Goal: Communication & Community: Answer question/provide support

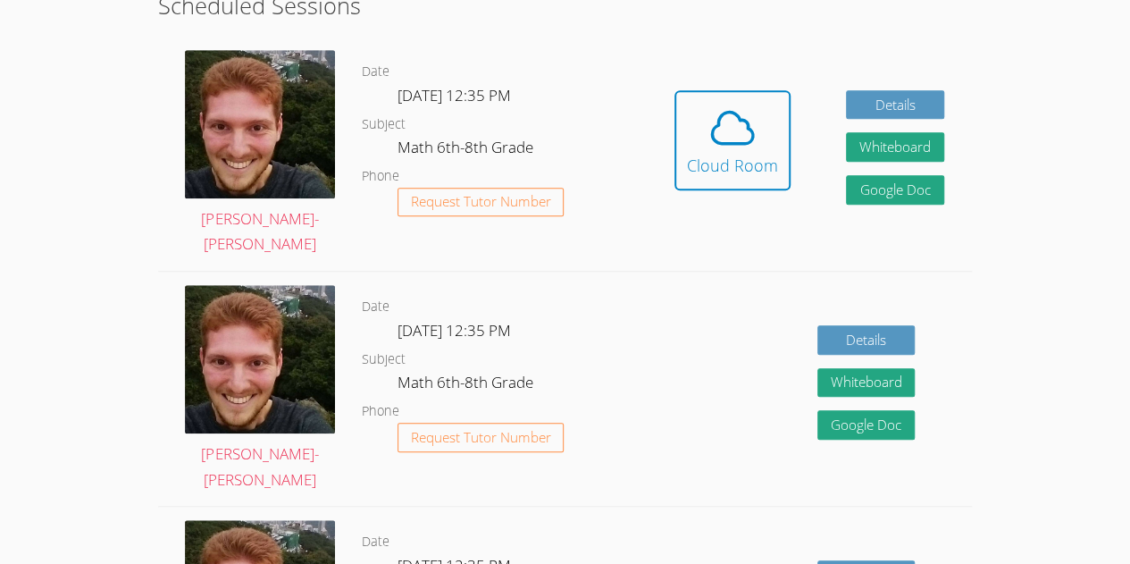
scroll to position [481, 0]
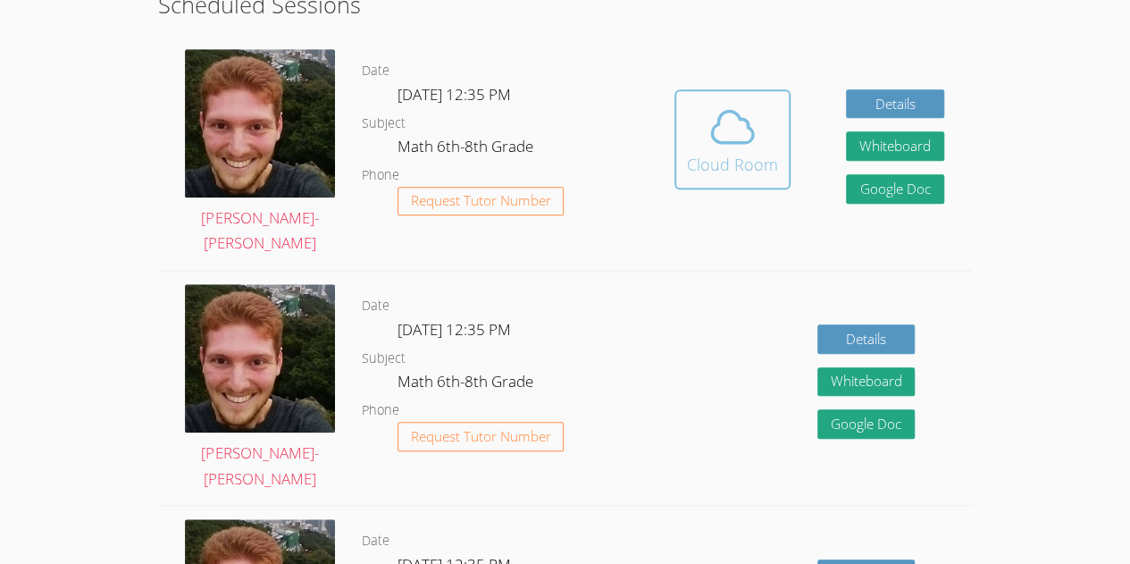
click at [702, 145] on span at bounding box center [732, 127] width 91 height 50
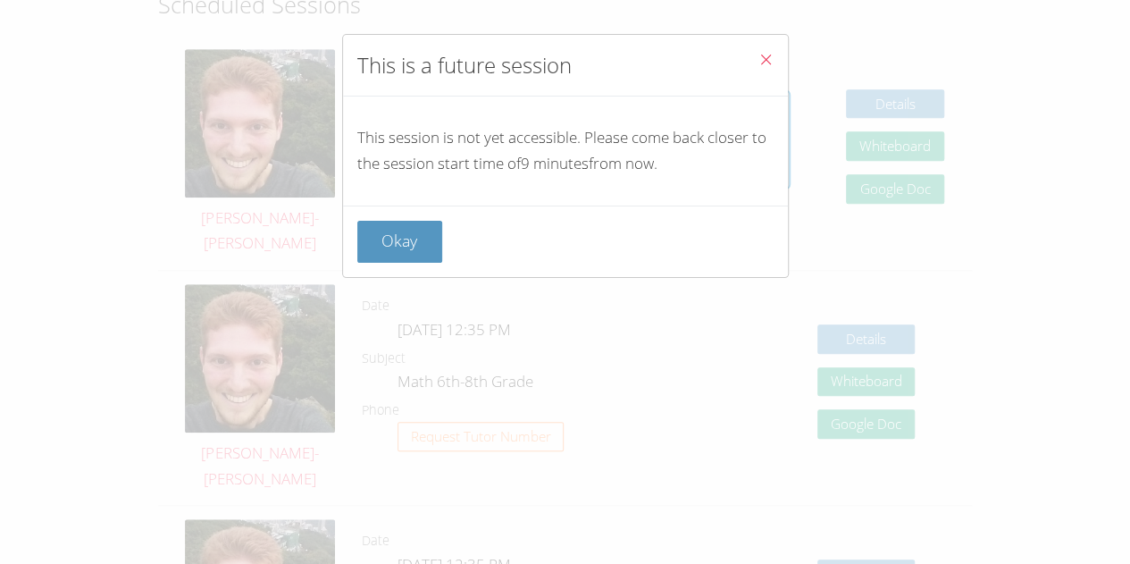
click at [758, 61] on icon "Close" at bounding box center [765, 59] width 15 height 15
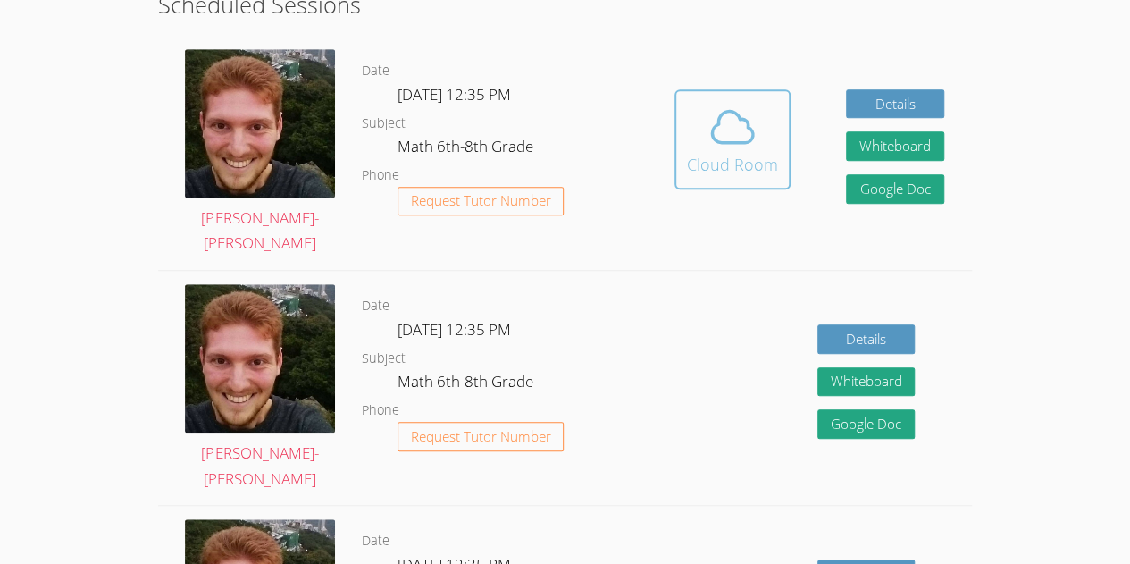
click at [693, 147] on span at bounding box center [732, 127] width 91 height 50
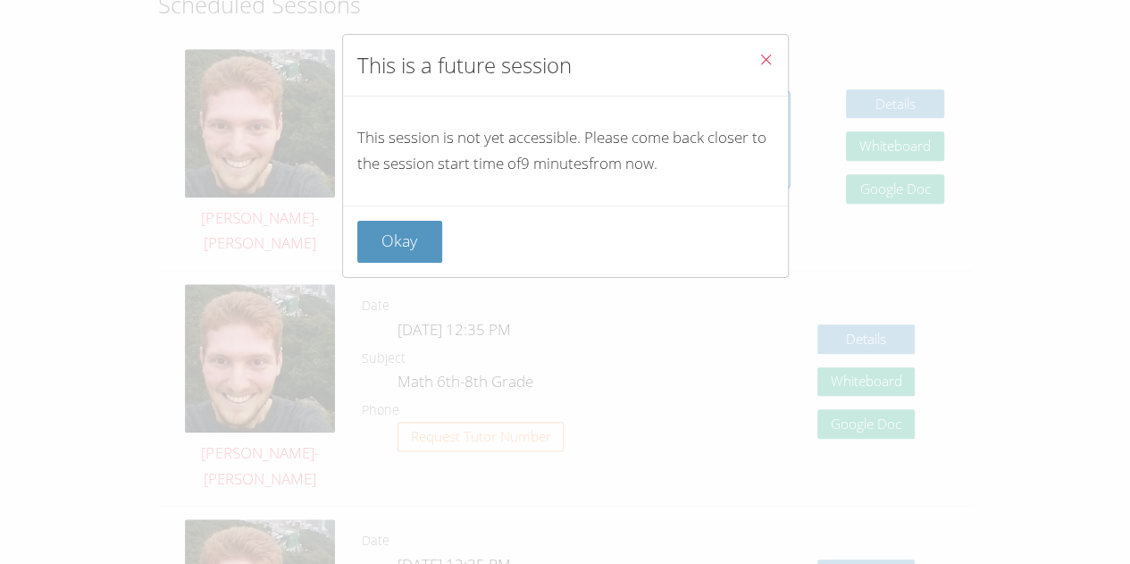
click at [758, 58] on icon "Close" at bounding box center [765, 59] width 15 height 15
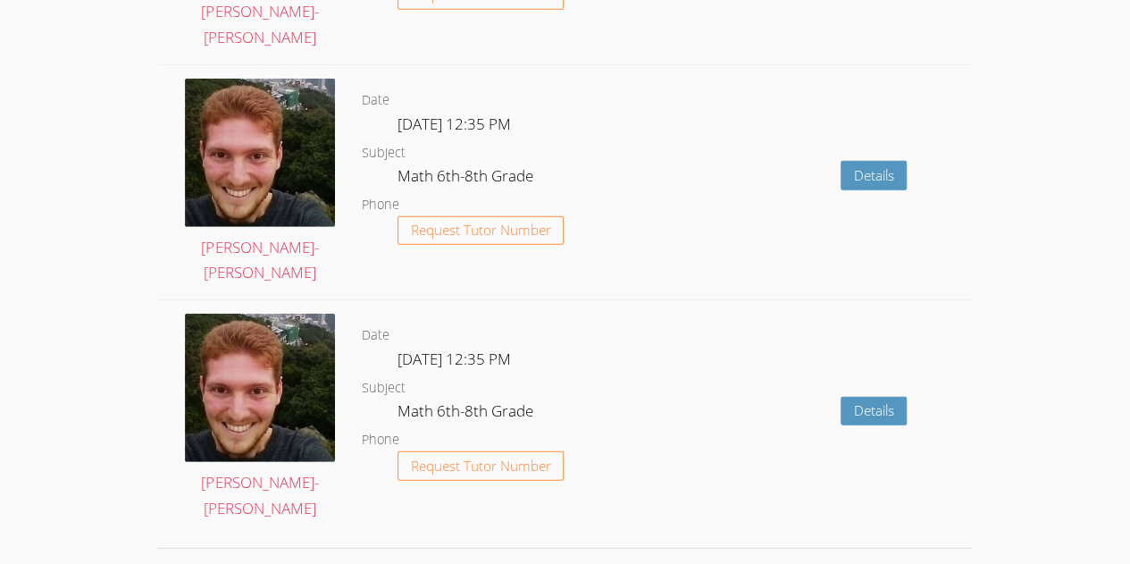
scroll to position [2608, 0]
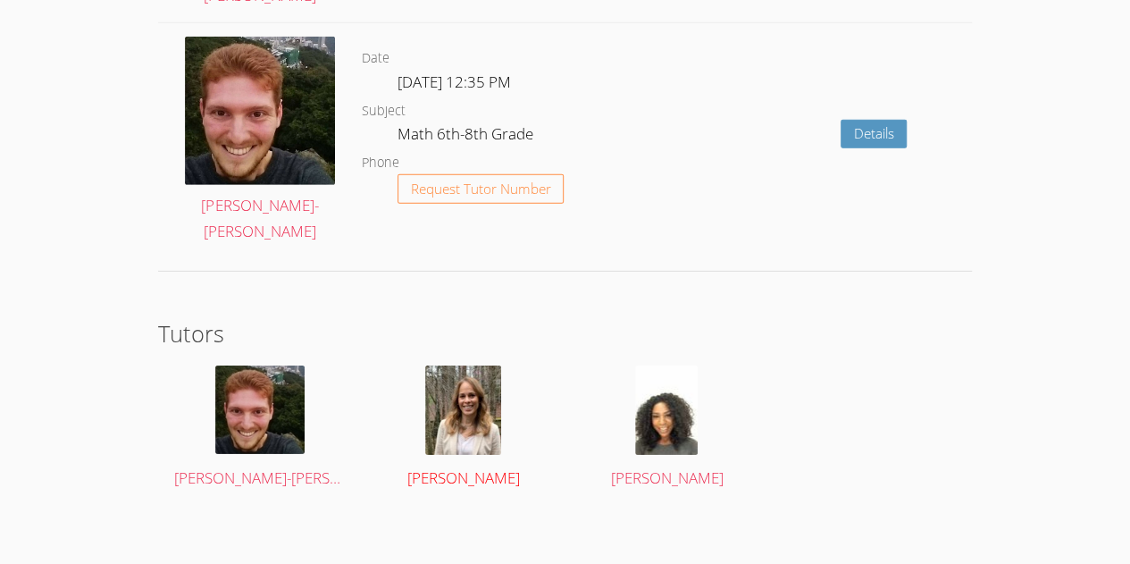
click at [480, 427] on img at bounding box center [463, 409] width 76 height 89
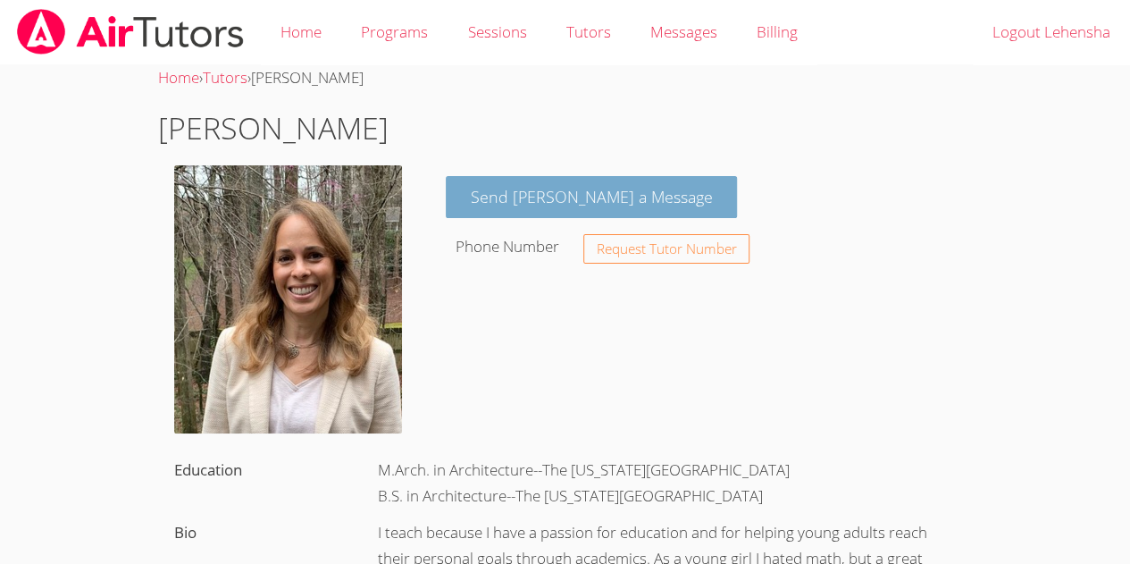
click at [540, 202] on link "Send Sandra a Message" at bounding box center [592, 197] width 292 height 42
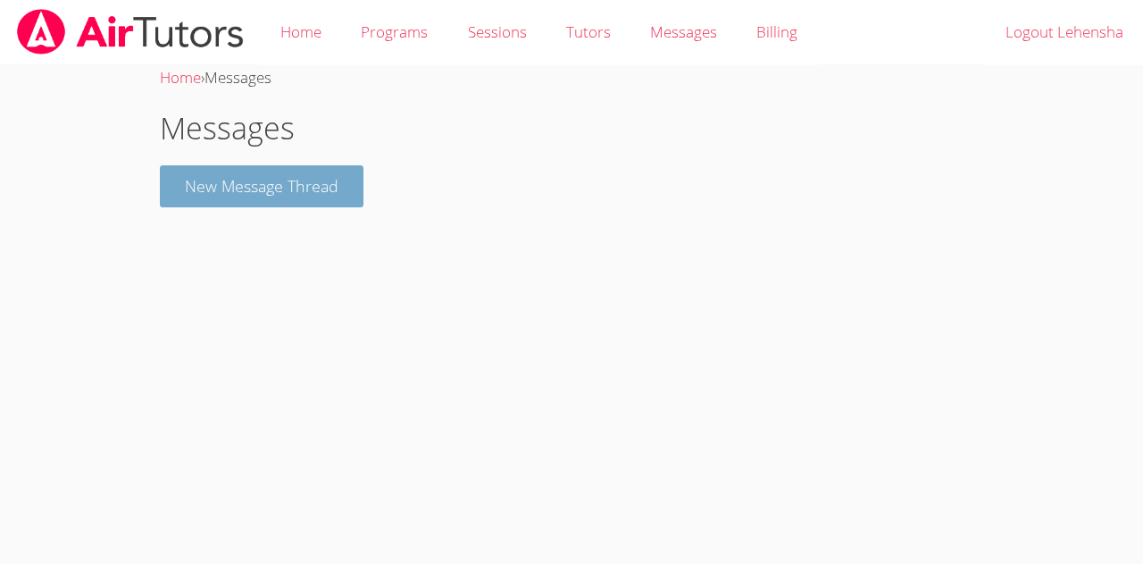
click at [311, 200] on button "New Message Thread" at bounding box center [262, 186] width 204 height 42
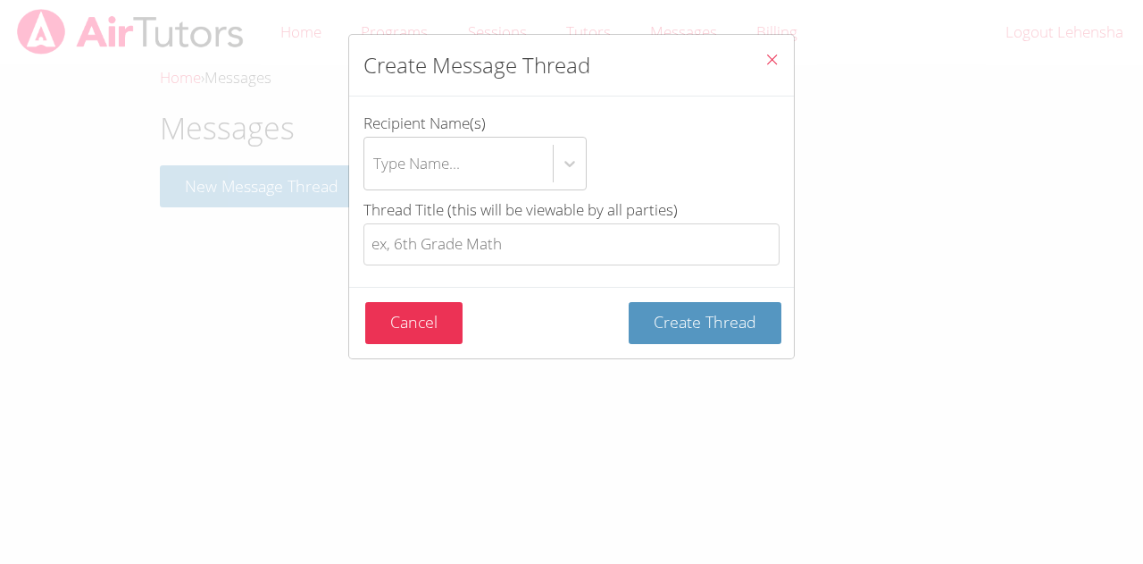
click at [774, 54] on button "Close" at bounding box center [772, 62] width 44 height 54
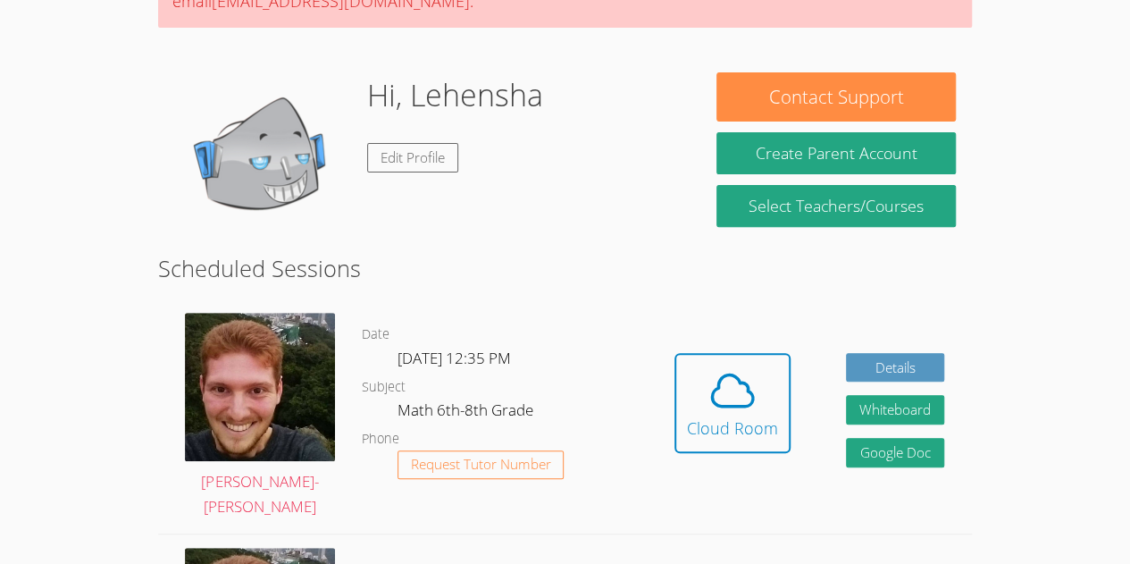
scroll to position [236, 0]
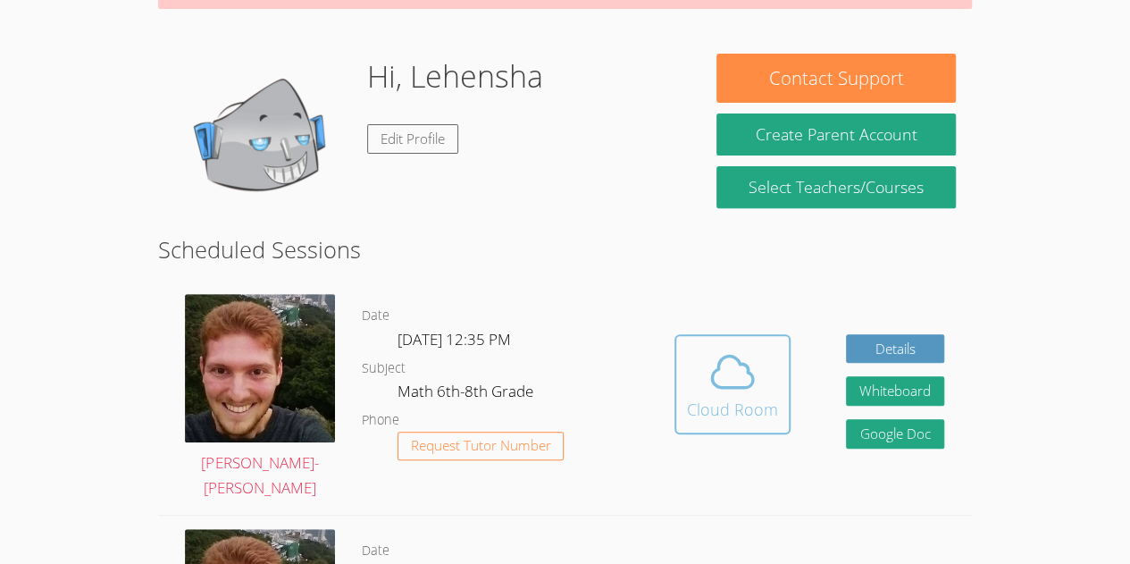
click at [678, 406] on button "Cloud Room" at bounding box center [732, 384] width 116 height 100
click at [771, 341] on button "Cloud Room" at bounding box center [732, 384] width 116 height 100
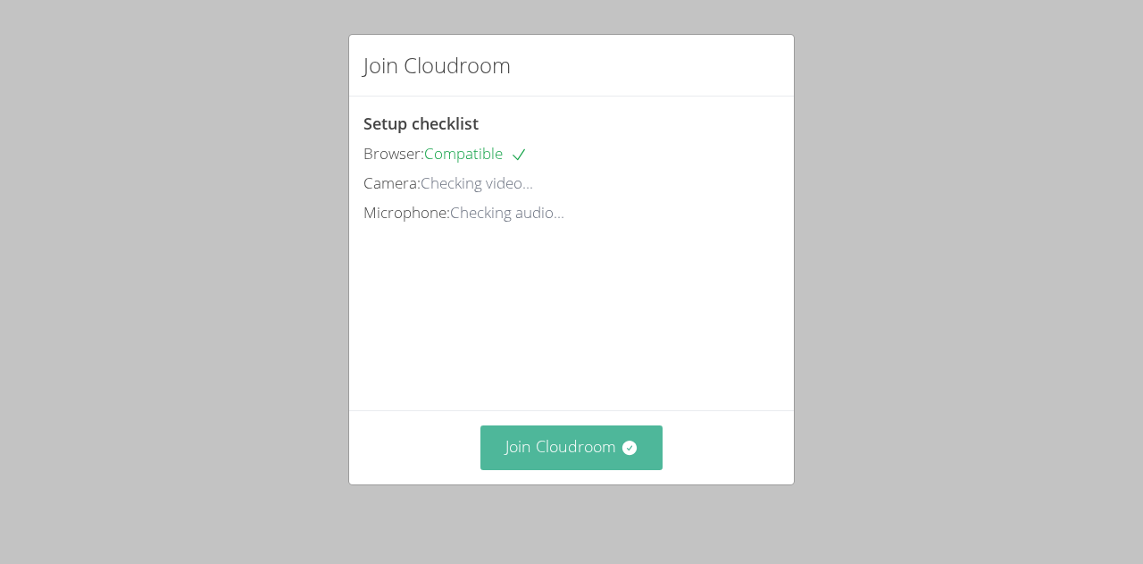
click at [622, 442] on icon at bounding box center [629, 447] width 14 height 14
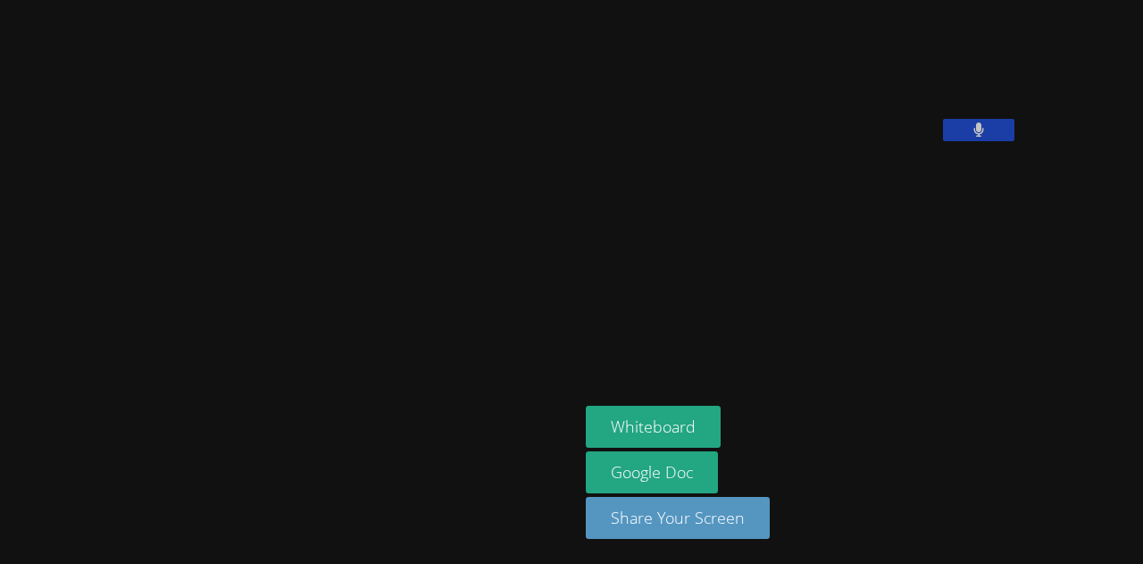
click at [943, 141] on button at bounding box center [978, 130] width 71 height 22
click at [969, 138] on icon at bounding box center [978, 129] width 19 height 15
click at [974, 138] on icon at bounding box center [980, 129] width 12 height 15
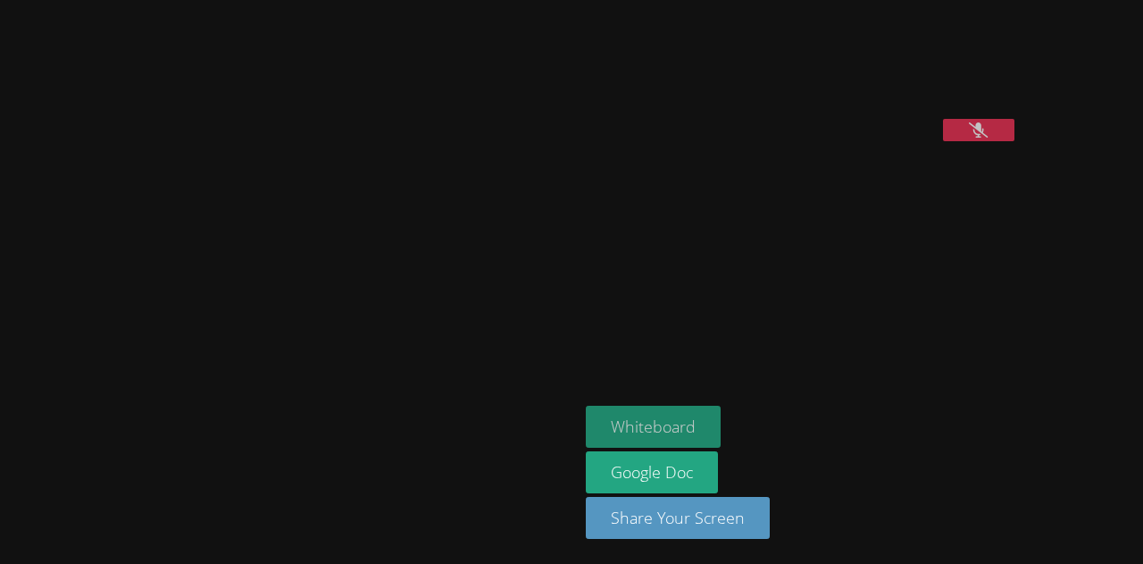
click at [586, 424] on button "Whiteboard" at bounding box center [653, 427] width 135 height 42
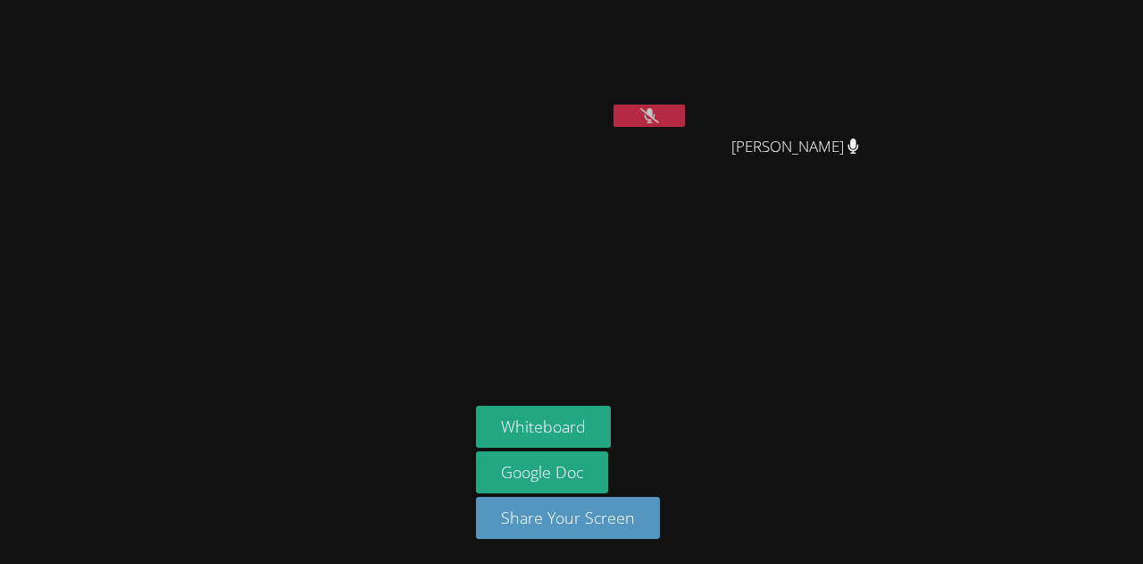
click at [666, 106] on button at bounding box center [649, 116] width 71 height 22
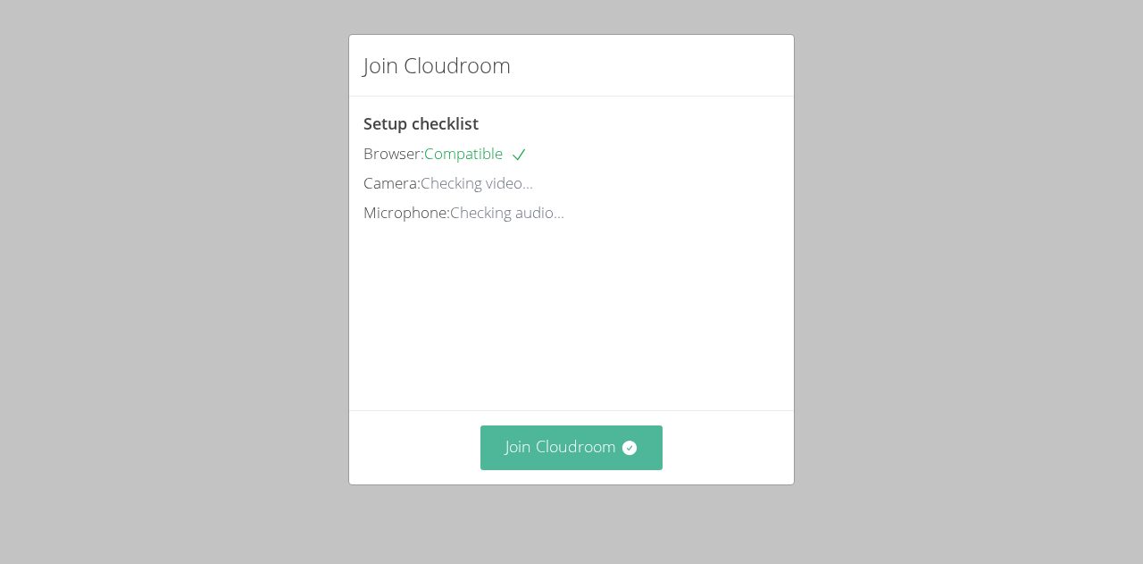
click at [576, 469] on button "Join Cloudroom" at bounding box center [572, 447] width 183 height 44
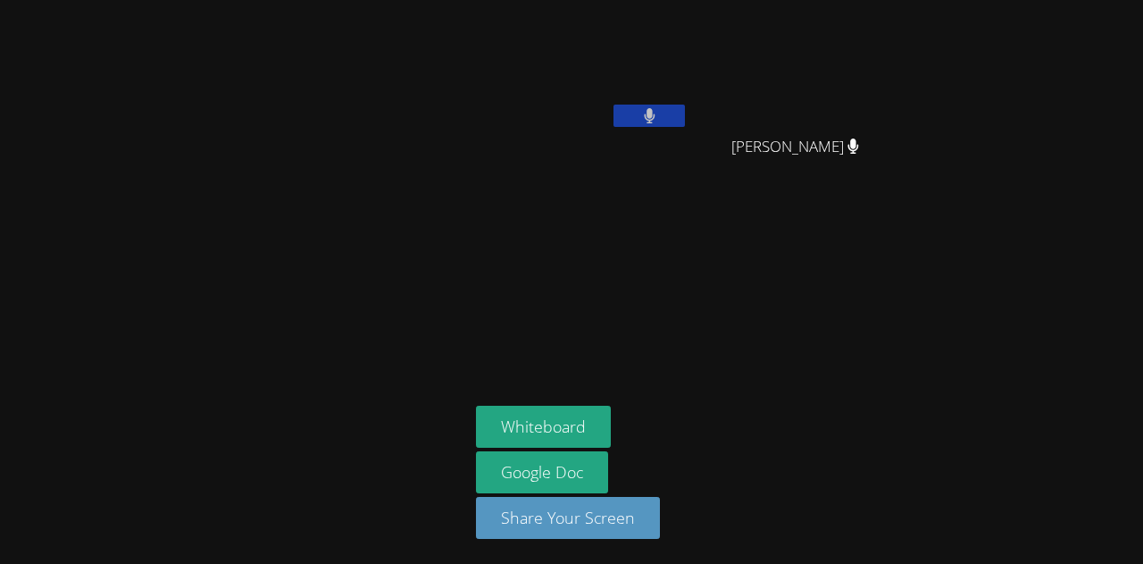
click at [822, 318] on aside "Lehensha Morose Amanda Vieira Ramos Amanda Vieira Ramos Whiteboard Google Doc S…" at bounding box center [692, 282] width 447 height 564
click at [816, 339] on aside "Lehensha Morose Amanda Vieira Ramos Amanda Vieira Ramos Whiteboard Google Doc S…" at bounding box center [692, 282] width 447 height 564
click at [659, 109] on button at bounding box center [649, 116] width 71 height 22
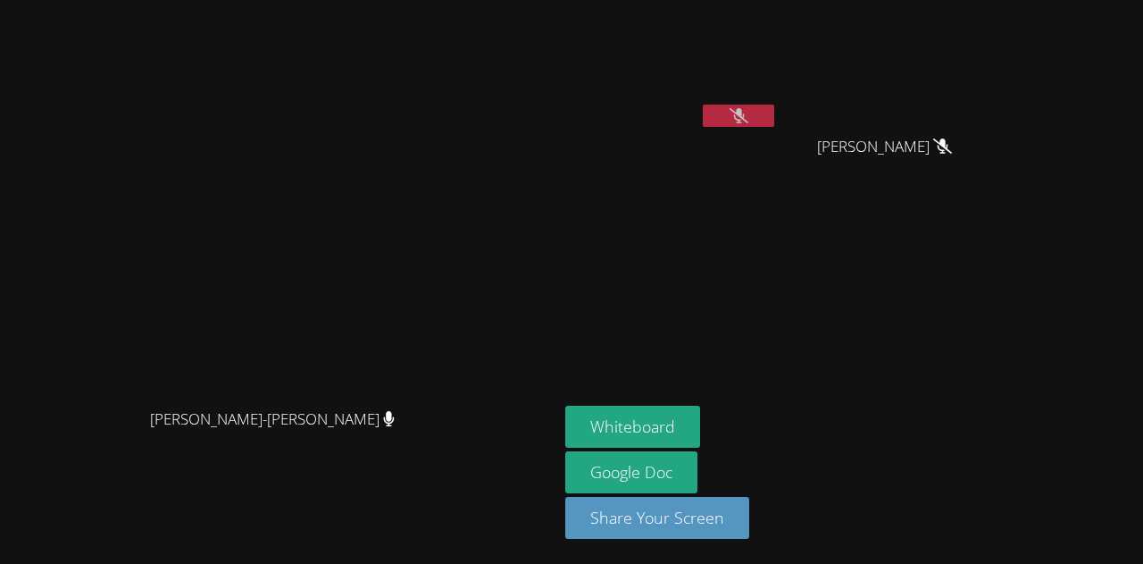
click at [746, 128] on div "[PERSON_NAME]" at bounding box center [671, 71] width 213 height 128
click at [769, 115] on button at bounding box center [738, 116] width 71 height 22
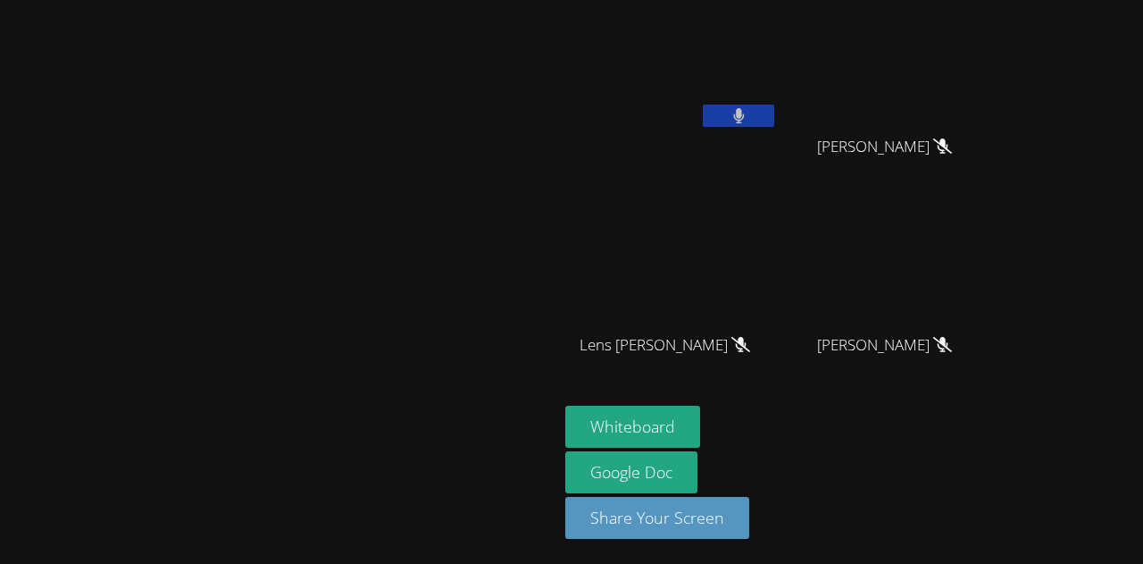
click at [774, 105] on button at bounding box center [738, 116] width 71 height 22
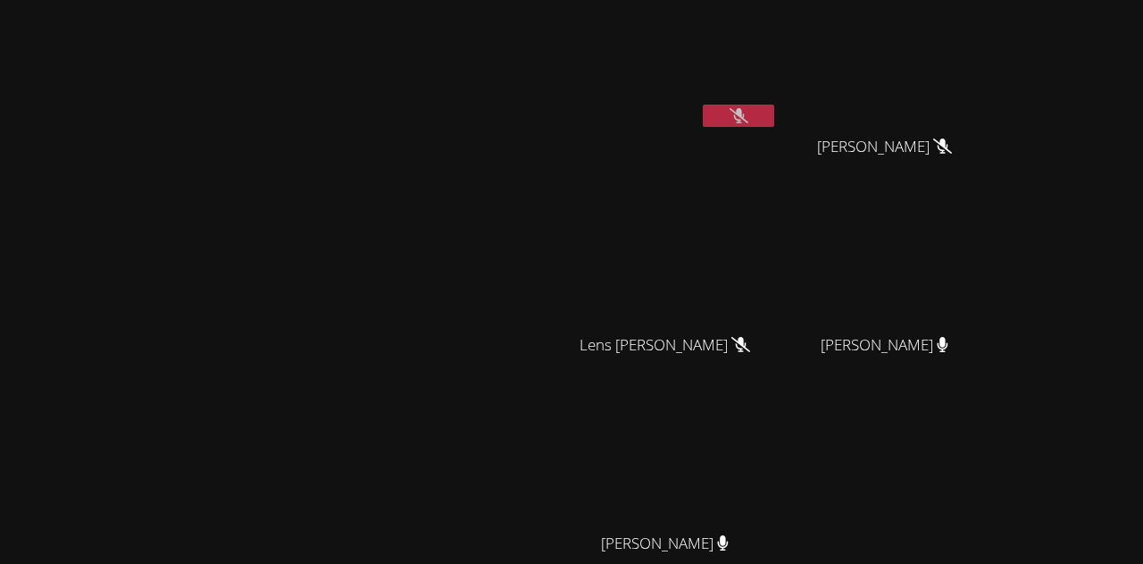
drag, startPoint x: 1050, startPoint y: 483, endPoint x: 838, endPoint y: 126, distance: 415.8
click at [838, 126] on div "Lehensha Morose Amanda Vieira Ramos Amanda Vieira Ramos Lens Francois Lens Fran…" at bounding box center [781, 301] width 432 height 588
click at [939, 272] on video at bounding box center [891, 265] width 213 height 120
click at [998, 419] on div "Lehensha Morose Amanda Vieira Ramos Amanda Vieira Ramos Lens Francois Lens Fran…" at bounding box center [781, 301] width 432 height 588
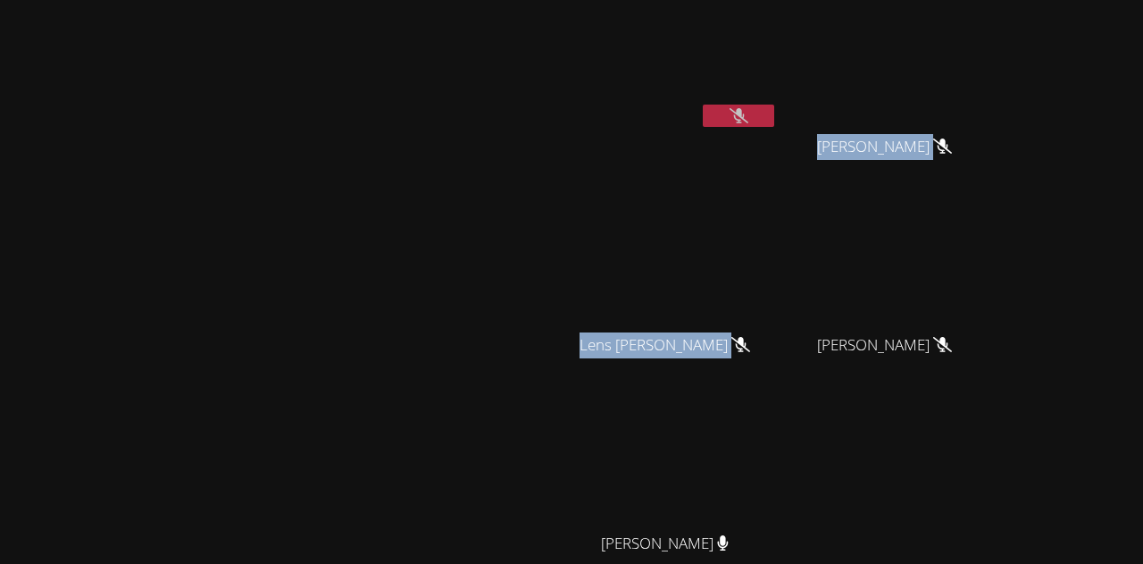
drag, startPoint x: 921, startPoint y: 140, endPoint x: 1059, endPoint y: 289, distance: 203.5
click at [998, 289] on div "Lehensha Morose Amanda Vieira Ramos Amanda Vieira Ramos Lens Francois Lens Fran…" at bounding box center [781, 301] width 432 height 588
click at [998, 289] on video at bounding box center [891, 265] width 213 height 120
click at [905, 314] on div "Lehensha Morose Amanda Vieira Ramos Amanda Vieira Ramos Lens Francois Lens Fran…" at bounding box center [781, 301] width 432 height 588
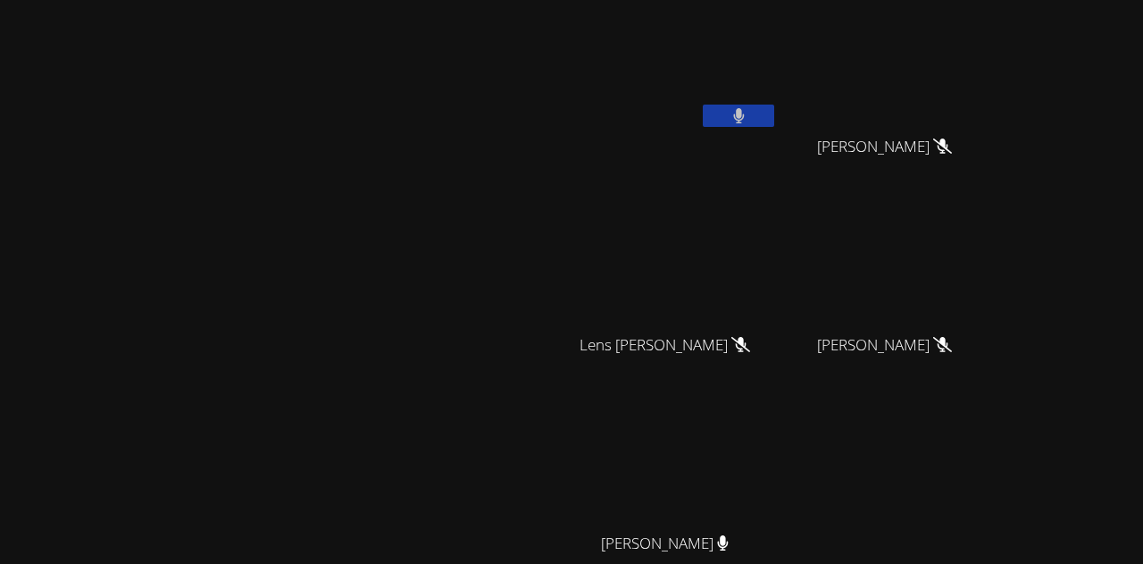
click at [744, 110] on icon at bounding box center [738, 115] width 11 height 15
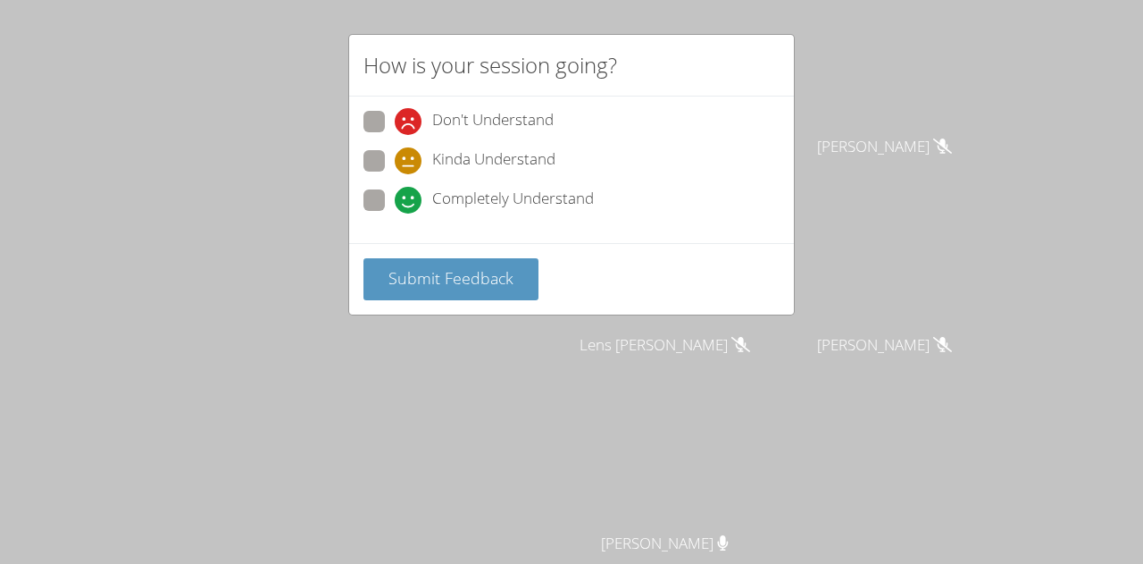
click at [395, 174] on span at bounding box center [395, 174] width 0 height 0
click at [395, 156] on input "Kinda Understand" at bounding box center [402, 157] width 15 height 15
radio input "true"
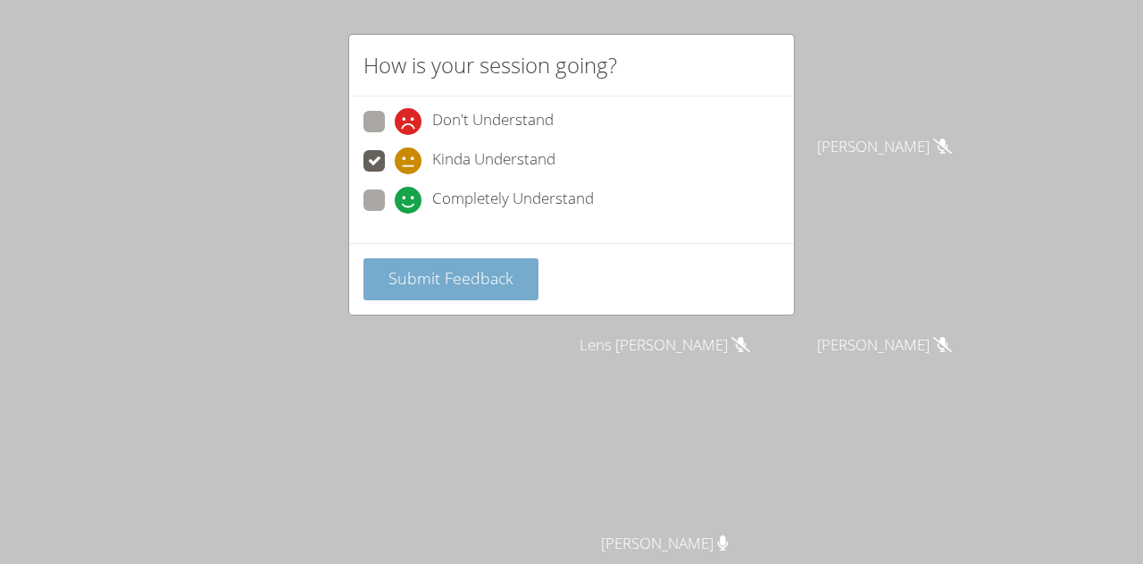
click at [471, 280] on span "Submit Feedback" at bounding box center [451, 277] width 125 height 21
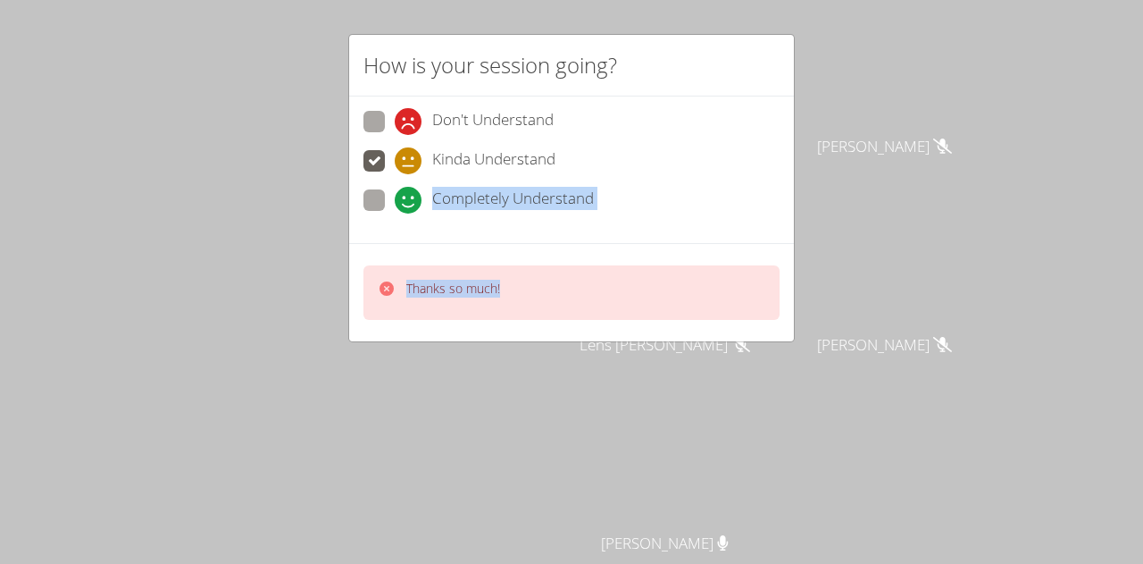
drag, startPoint x: 732, startPoint y: 163, endPoint x: 733, endPoint y: 251, distance: 87.5
click at [0, 0] on form "Don't Understand Kinda Understand Completely Understand Thanks so much!" at bounding box center [0, 0] width 0 height 0
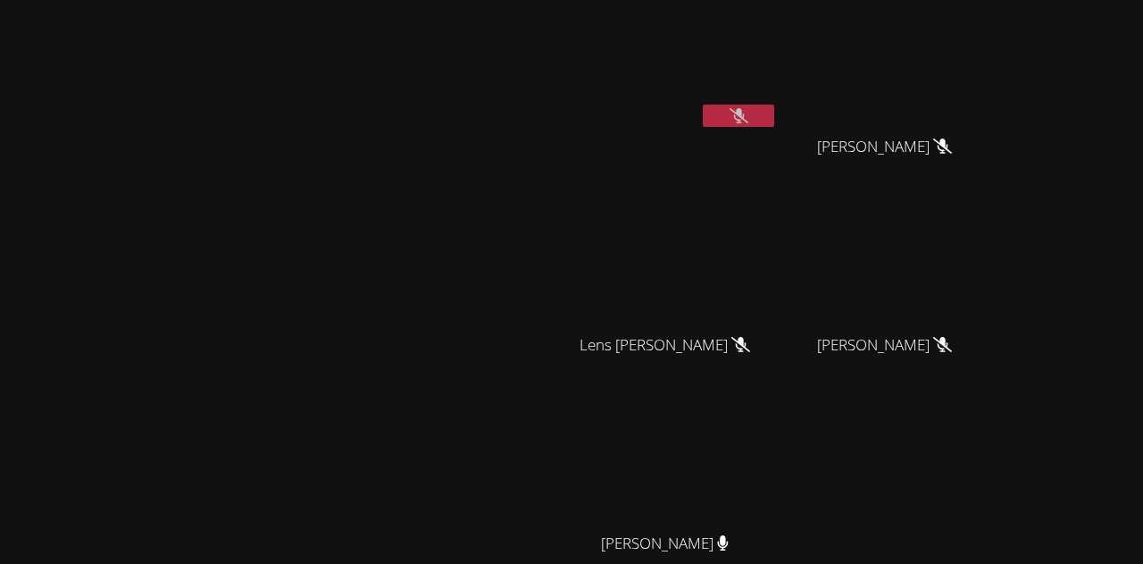
click at [774, 113] on button at bounding box center [738, 116] width 71 height 22
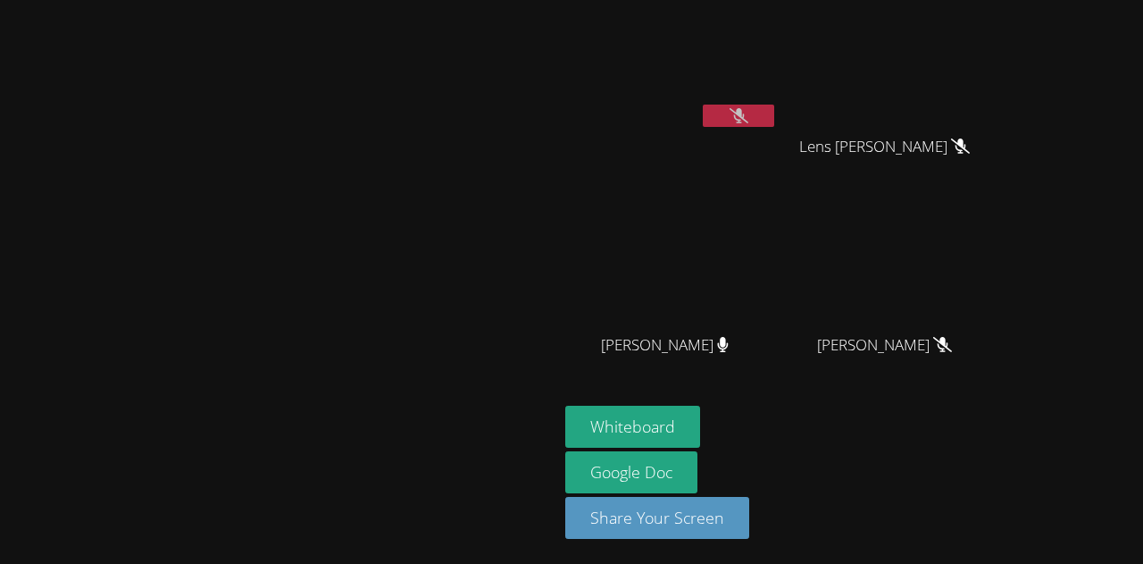
click at [749, 112] on icon at bounding box center [739, 115] width 19 height 15
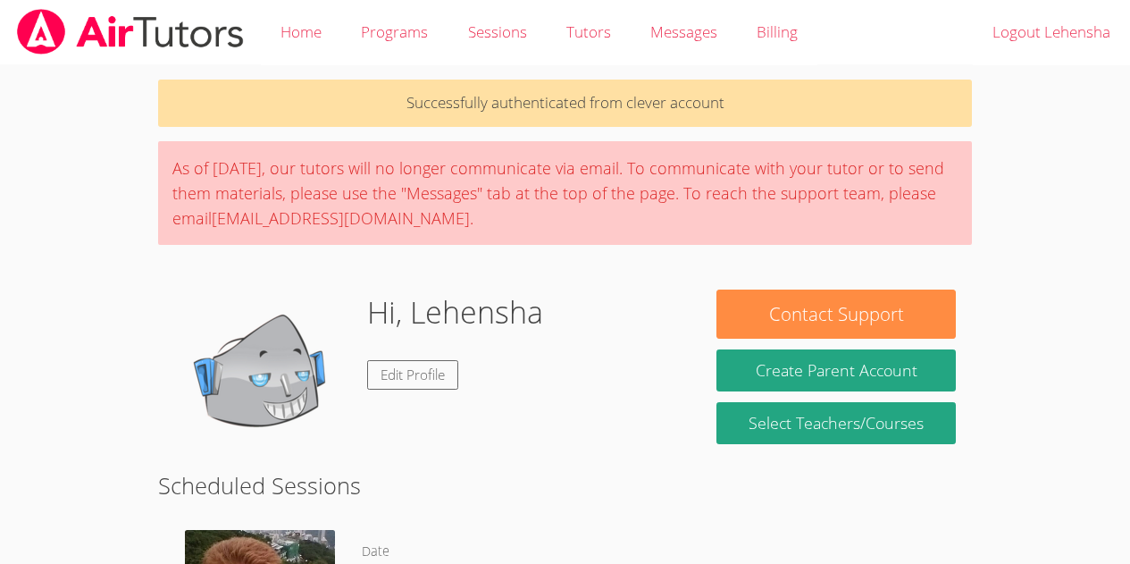
scroll to position [236, 0]
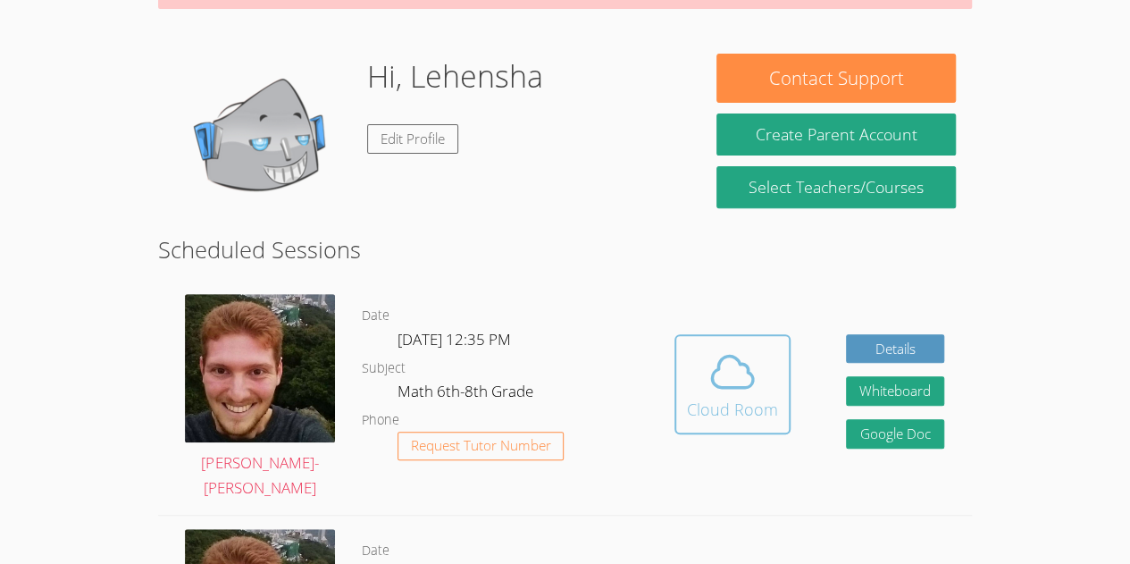
click at [736, 386] on icon at bounding box center [732, 371] width 41 height 31
click at [725, 385] on icon at bounding box center [732, 372] width 50 height 50
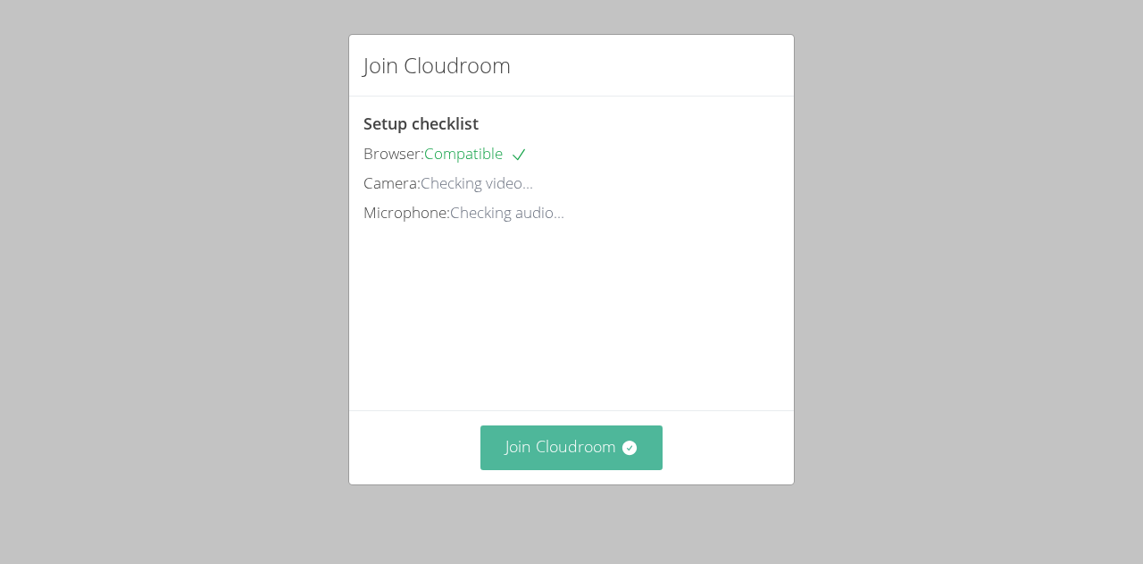
click at [553, 449] on button "Join Cloudroom" at bounding box center [572, 447] width 183 height 44
click at [585, 456] on button "Join Cloudroom" at bounding box center [572, 447] width 183 height 44
